Goal: Task Accomplishment & Management: Complete application form

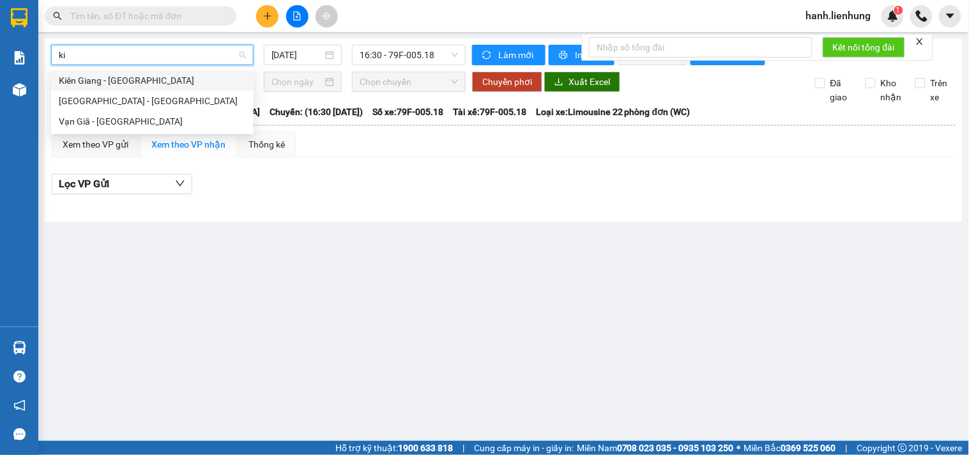
type input "kie"
drag, startPoint x: 137, startPoint y: 97, endPoint x: 131, endPoint y: 96, distance: 6.5
click at [137, 96] on div "[GEOGRAPHIC_DATA] - [GEOGRAPHIC_DATA]" at bounding box center [152, 101] width 187 height 14
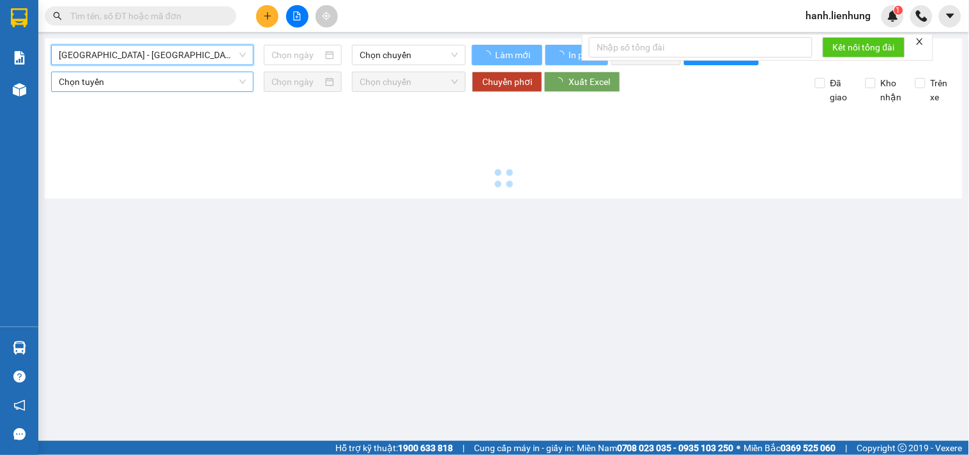
type input "[DATE]"
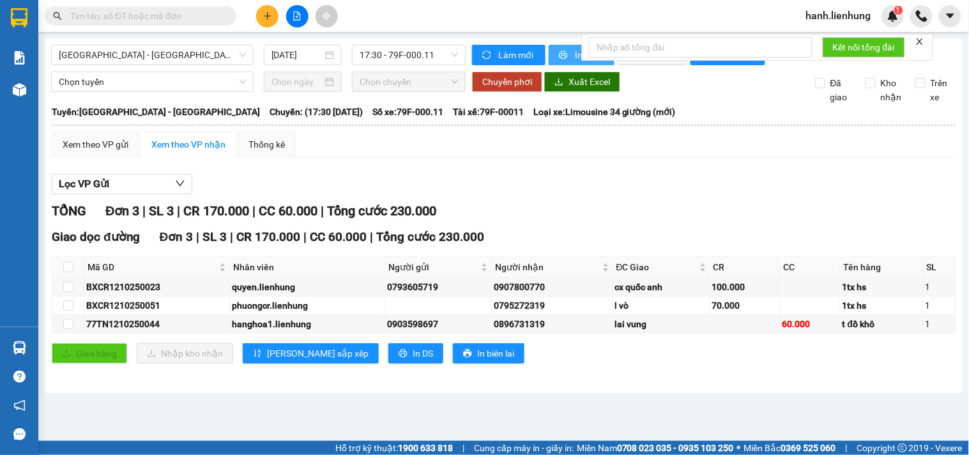
click at [569, 52] on button "In phơi" at bounding box center [581, 55] width 66 height 20
drag, startPoint x: 622, startPoint y: 203, endPoint x: 610, endPoint y: 197, distance: 14.3
click at [621, 195] on div "Lọc VP Gửi" at bounding box center [503, 184] width 903 height 21
drag, startPoint x: 170, startPoint y: 59, endPoint x: 160, endPoint y: 61, distance: 10.5
click at [169, 59] on span "[GEOGRAPHIC_DATA] - [GEOGRAPHIC_DATA]" at bounding box center [152, 54] width 187 height 19
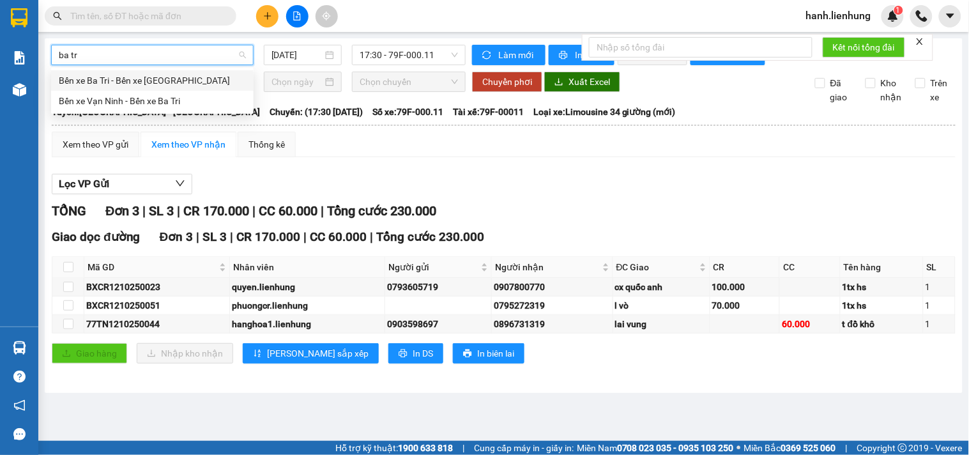
type input "ba tri"
click at [162, 102] on div "Bến xe Vạn Ninh - Bến xe Ba Tri" at bounding box center [152, 101] width 187 height 14
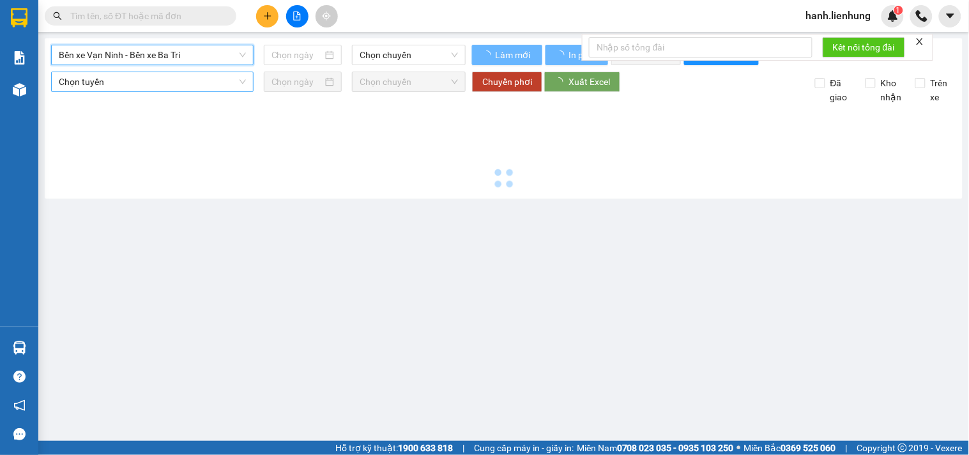
type input "[DATE]"
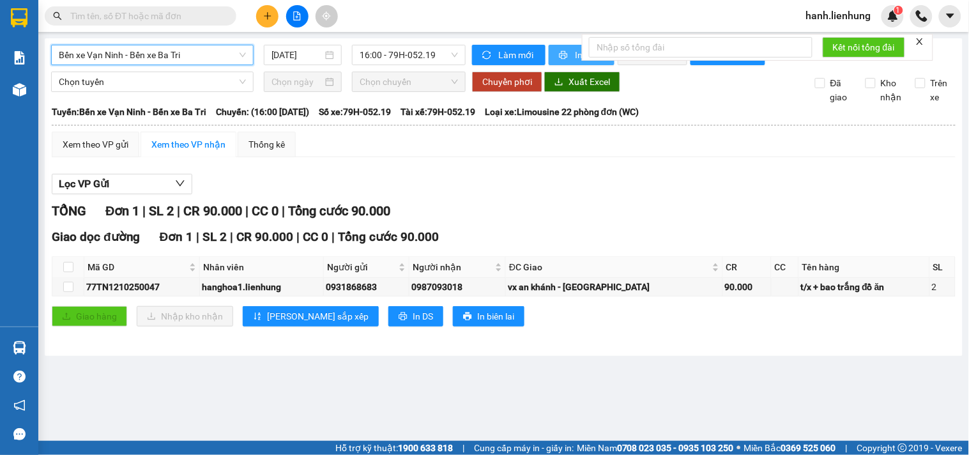
click at [567, 55] on span "printer" at bounding box center [564, 55] width 11 height 10
click at [193, 13] on input "text" at bounding box center [145, 16] width 151 height 14
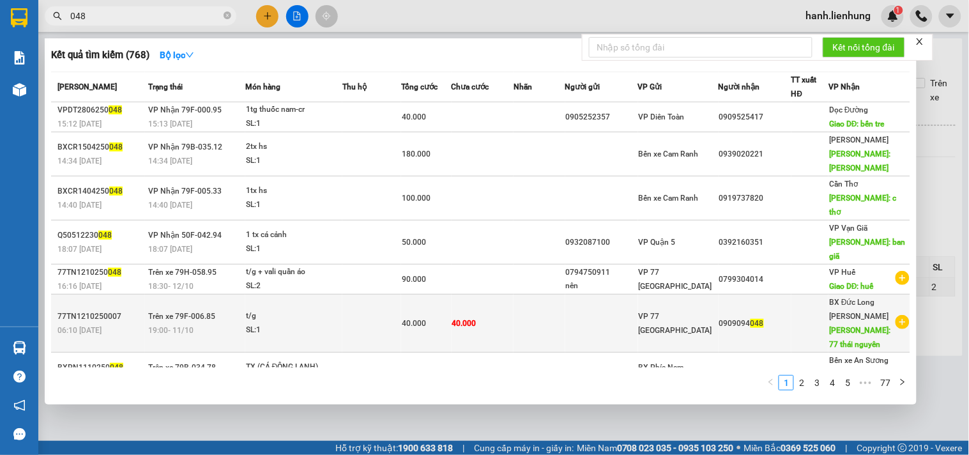
type input "048"
click at [638, 294] on td at bounding box center [601, 323] width 73 height 58
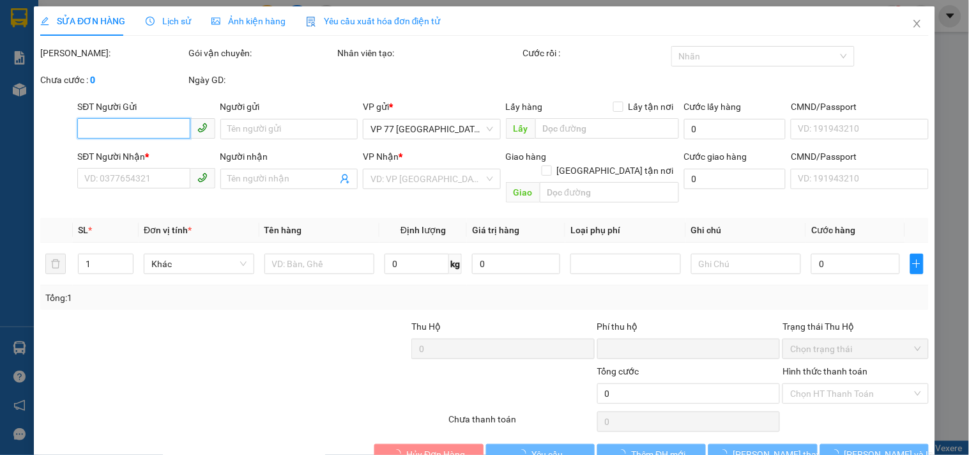
type input "0909094048"
type input "77 [GEOGRAPHIC_DATA]"
type input "0"
type input "40.000"
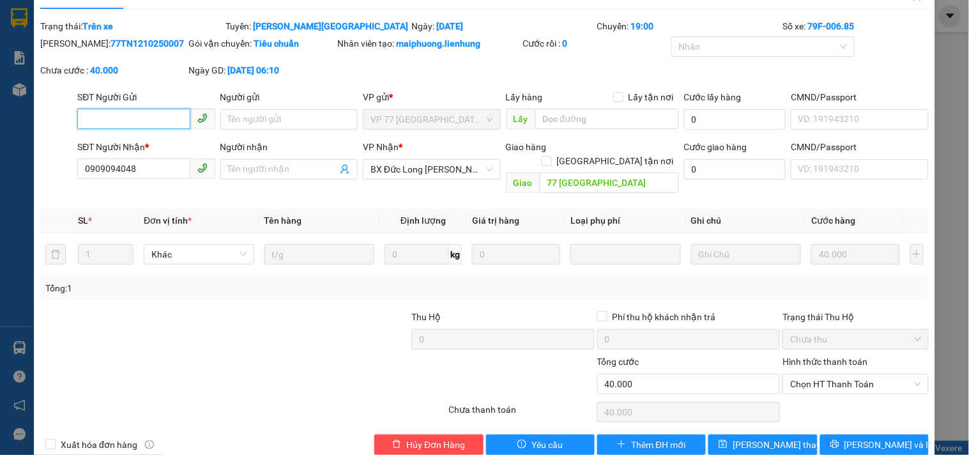
scroll to position [37, 0]
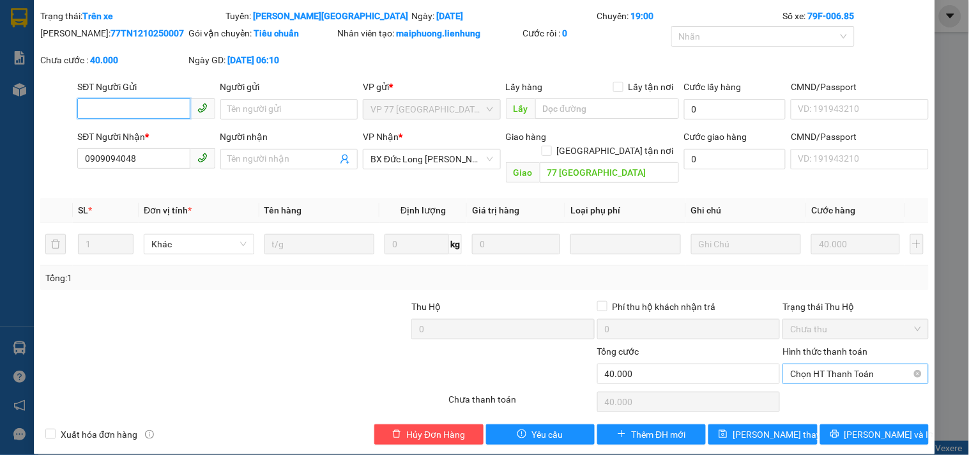
click at [834, 364] on span "Chọn HT Thanh Toán" at bounding box center [855, 373] width 130 height 19
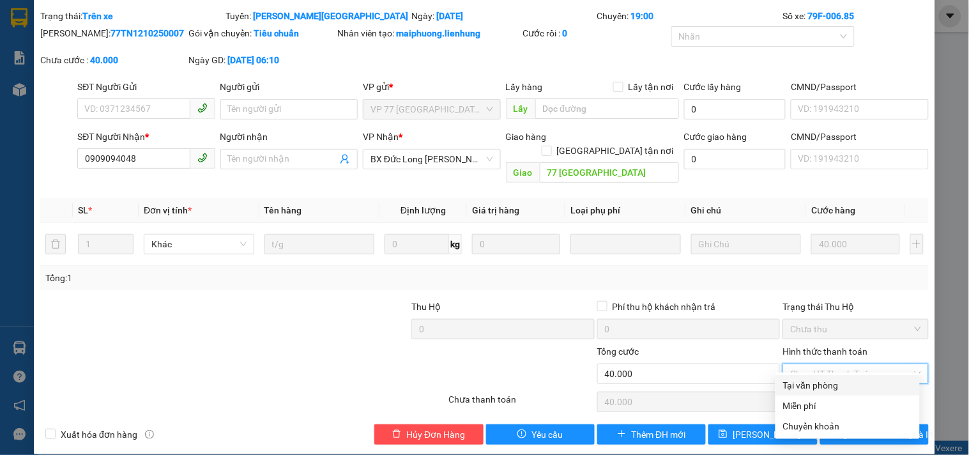
click at [838, 378] on div "Tại văn phòng" at bounding box center [847, 385] width 129 height 14
type input "0"
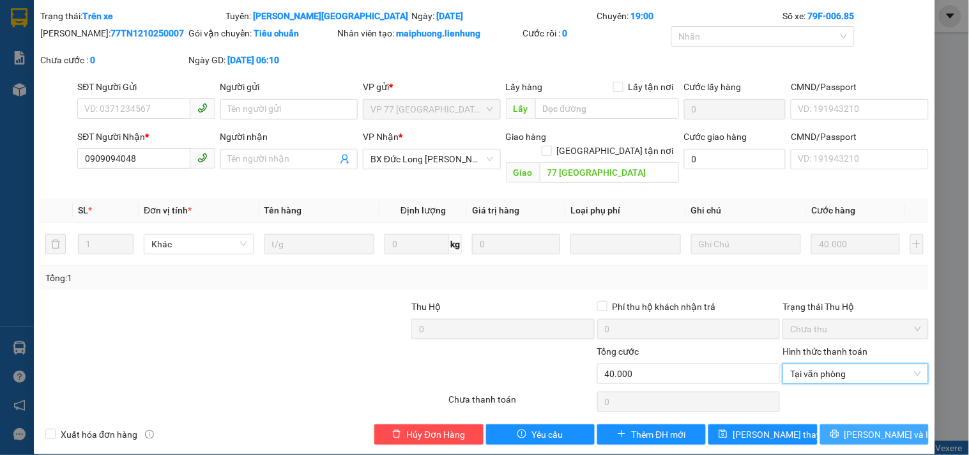
click at [839, 429] on icon "printer" at bounding box center [834, 433] width 9 height 9
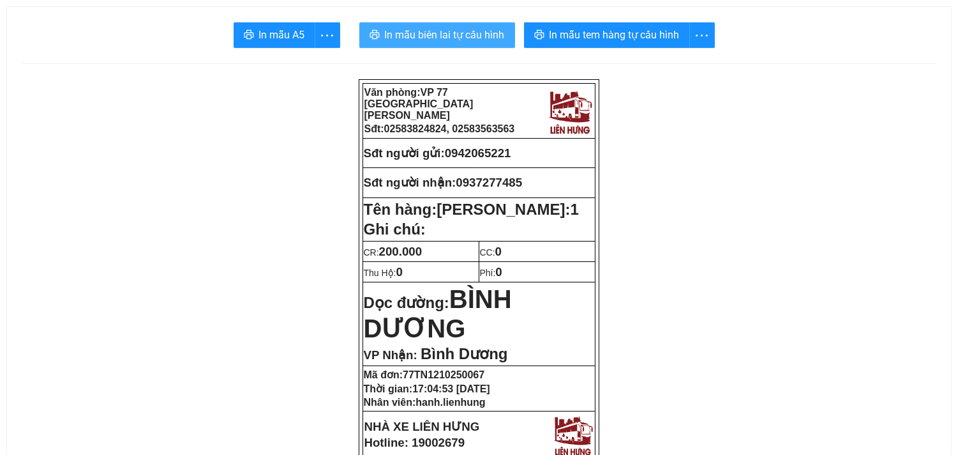
click at [485, 40] on span "In mẫu biên lai tự cấu hình" at bounding box center [445, 35] width 120 height 16
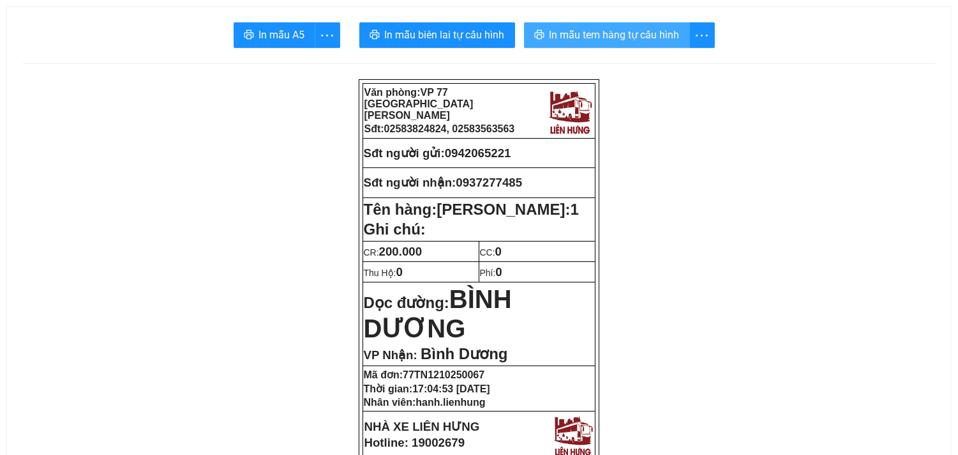
click at [640, 34] on span "In mẫu tem hàng tự cấu hình" at bounding box center [615, 35] width 130 height 16
